Goal: Task Accomplishment & Management: Use online tool/utility

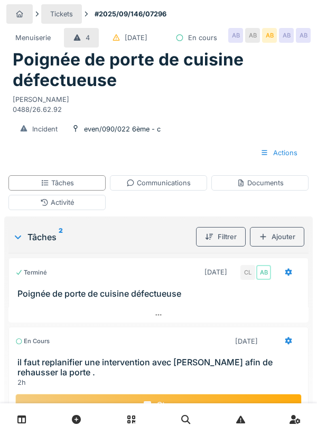
scroll to position [85, 0]
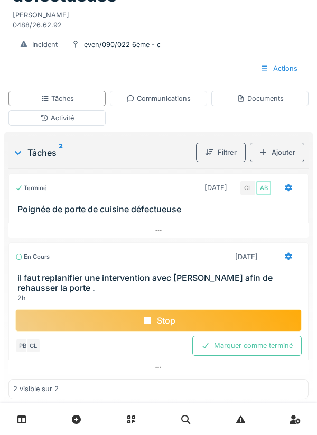
click at [167, 104] on div "Communications" at bounding box center [158, 99] width 64 height 10
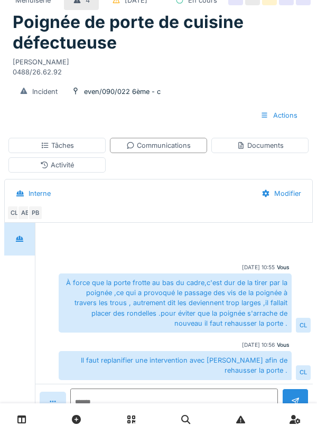
scroll to position [0, 0]
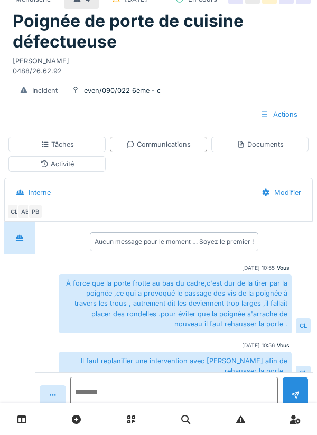
click at [124, 411] on textarea at bounding box center [174, 394] width 208 height 34
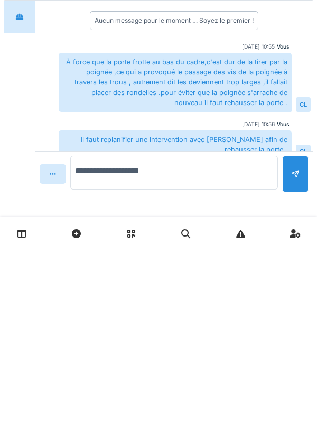
scroll to position [96, 0]
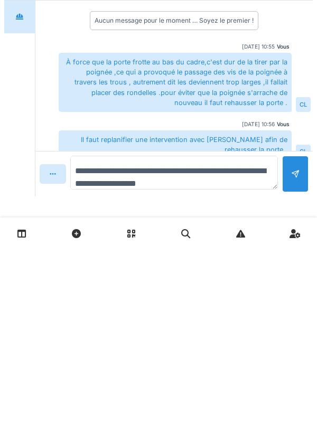
type textarea "**********"
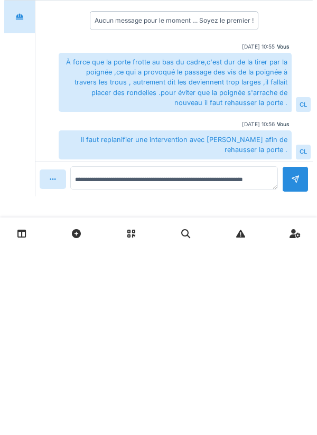
click at [296, 360] on div at bounding box center [295, 365] width 8 height 10
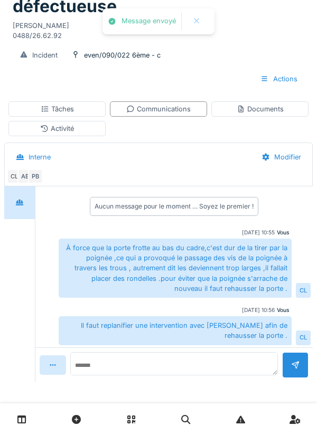
scroll to position [50, 0]
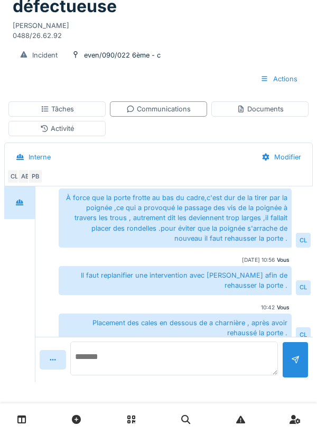
click at [128, 363] on textarea at bounding box center [174, 359] width 208 height 34
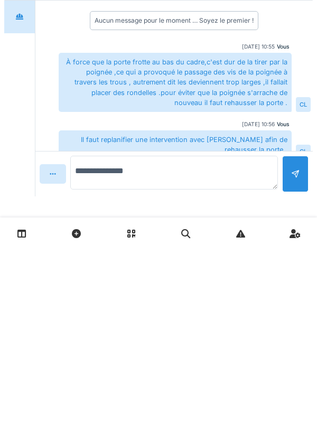
scroll to position [96, 0]
type textarea "**********"
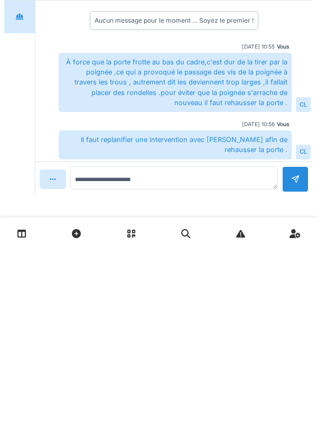
click at [290, 359] on div at bounding box center [295, 366] width 26 height 26
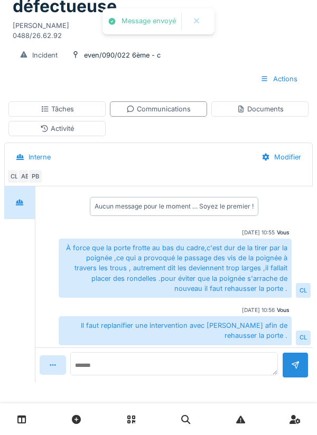
scroll to position [87, 0]
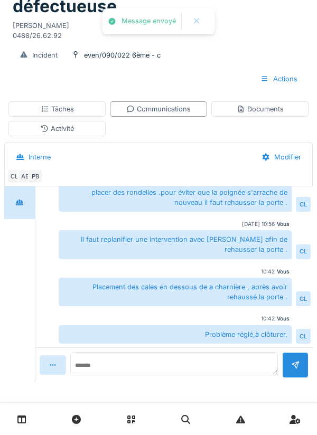
click at [259, 109] on div "Documents" at bounding box center [260, 109] width 47 height 10
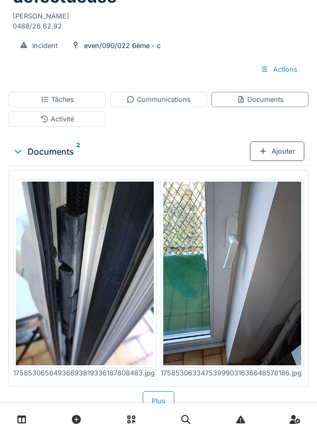
scroll to position [0, 0]
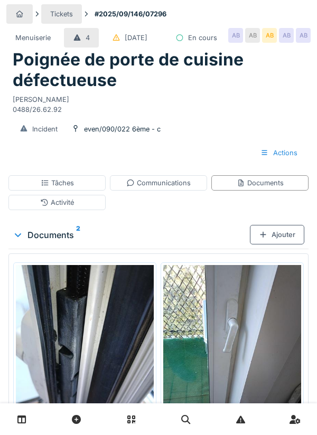
click at [59, 188] on div "Tâches" at bounding box center [57, 183] width 33 height 10
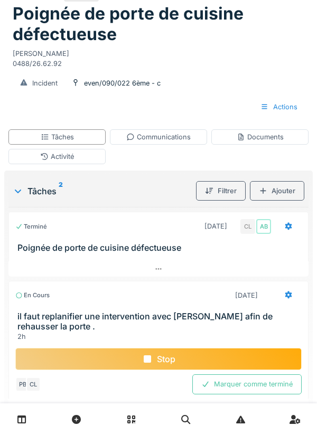
scroll to position [63, 0]
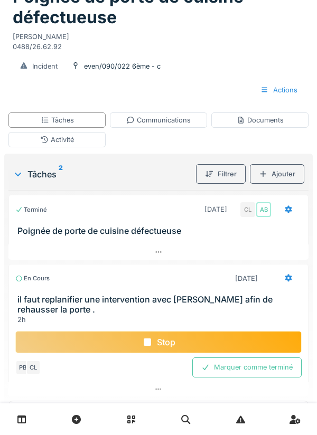
click at [286, 214] on icon at bounding box center [288, 209] width 7 height 7
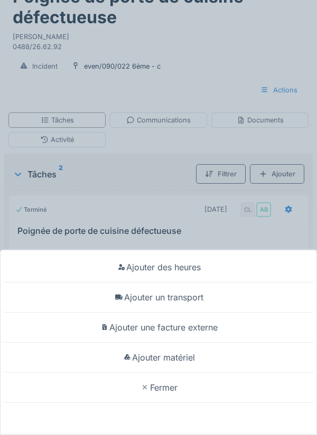
click at [196, 313] on div "Ajouter un transport" at bounding box center [159, 298] width 312 height 30
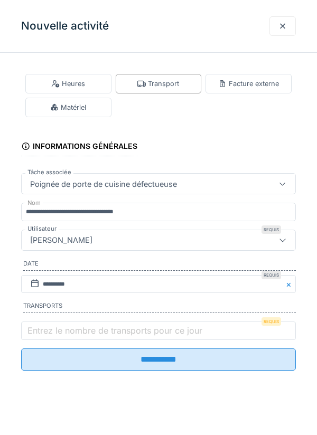
click at [71, 331] on label "Entrez le nombre de transports pour ce jour" at bounding box center [114, 331] width 179 height 13
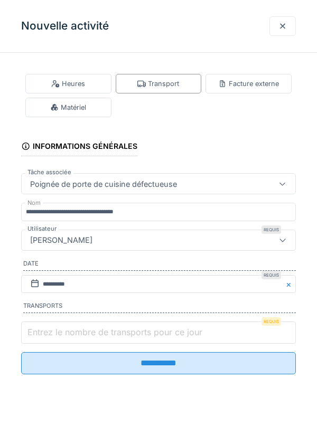
click at [71, 331] on input "Entrez le nombre de transports pour ce jour" at bounding box center [158, 333] width 275 height 22
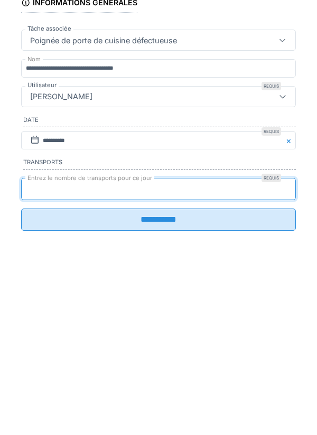
type input "*"
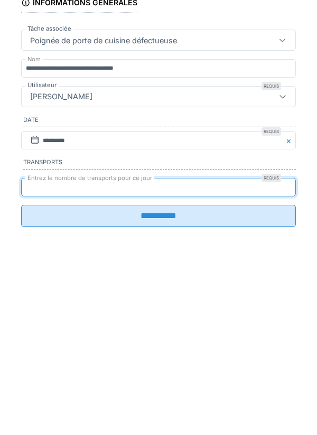
click at [172, 361] on input "**********" at bounding box center [158, 360] width 275 height 22
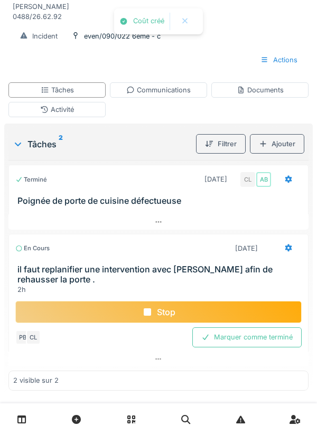
click at [163, 323] on div "Stop" at bounding box center [158, 312] width 286 height 22
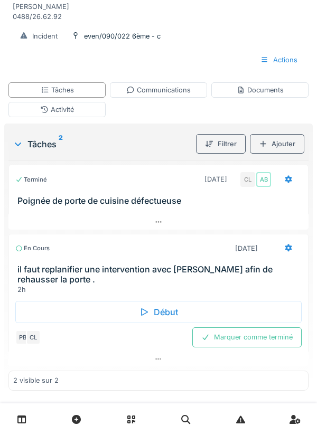
click at [257, 347] on div "Marquer comme terminé" at bounding box center [246, 338] width 109 height 20
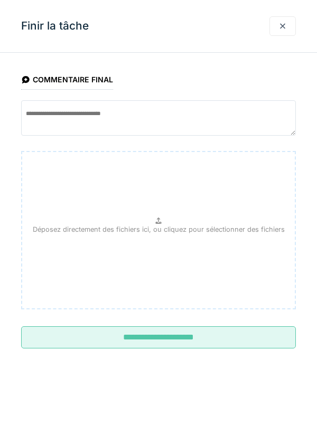
click at [161, 337] on input "**********" at bounding box center [158, 338] width 275 height 22
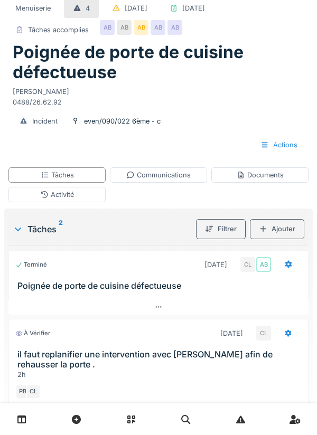
scroll to position [0, 0]
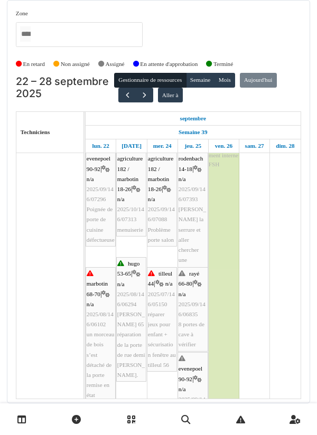
scroll to position [7, 0]
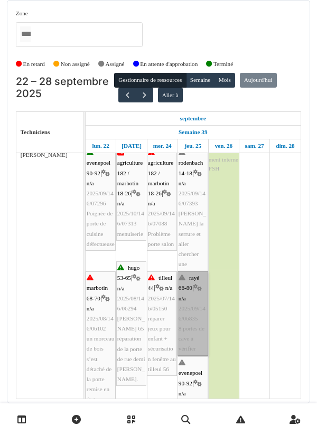
click at [191, 313] on link "rayé 66-80 | n/a 2025/09/146/06835 8 portes de cave à vérifier" at bounding box center [193, 314] width 31 height 85
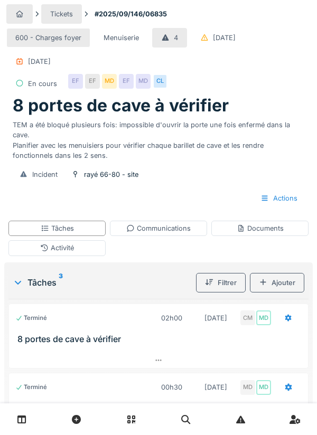
click at [76, 222] on div "Tâches" at bounding box center [56, 228] width 97 height 15
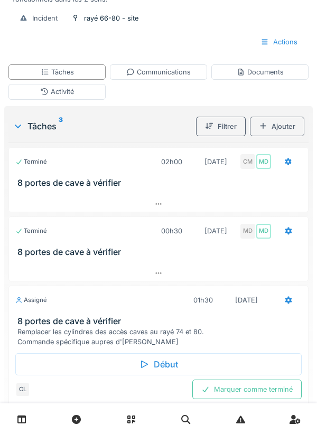
click at [170, 357] on div "Début" at bounding box center [158, 365] width 286 height 22
